Goal: Browse casually: Explore the website without a specific task or goal

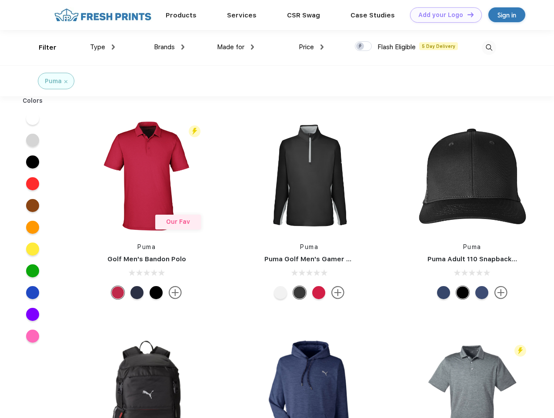
click at [443, 15] on link "Add your Logo Design Tool" at bounding box center [446, 14] width 72 height 15
click at [0, 0] on div "Design Tool" at bounding box center [0, 0] width 0 height 0
click at [467, 14] on link "Add your Logo Design Tool" at bounding box center [446, 14] width 72 height 15
click at [42, 47] on div "Filter" at bounding box center [48, 48] width 18 height 10
click at [103, 47] on span "Type" at bounding box center [97, 47] width 15 height 8
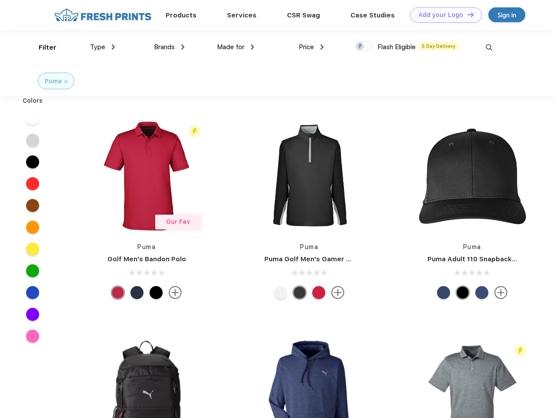
click at [169, 47] on span "Brands" at bounding box center [164, 47] width 21 height 8
click at [236, 47] on span "Made for" at bounding box center [230, 47] width 27 height 8
click at [312, 47] on span "Price" at bounding box center [306, 47] width 15 height 8
click at [364, 47] on div at bounding box center [363, 46] width 17 height 10
click at [361, 47] on input "checkbox" at bounding box center [358, 44] width 6 height 6
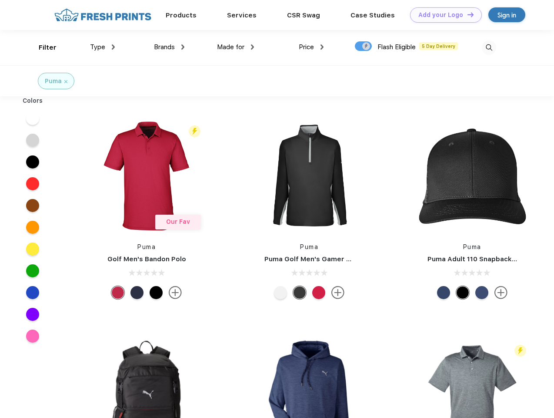
click at [489, 47] on img at bounding box center [489, 47] width 14 height 14
